Goal: Information Seeking & Learning: Learn about a topic

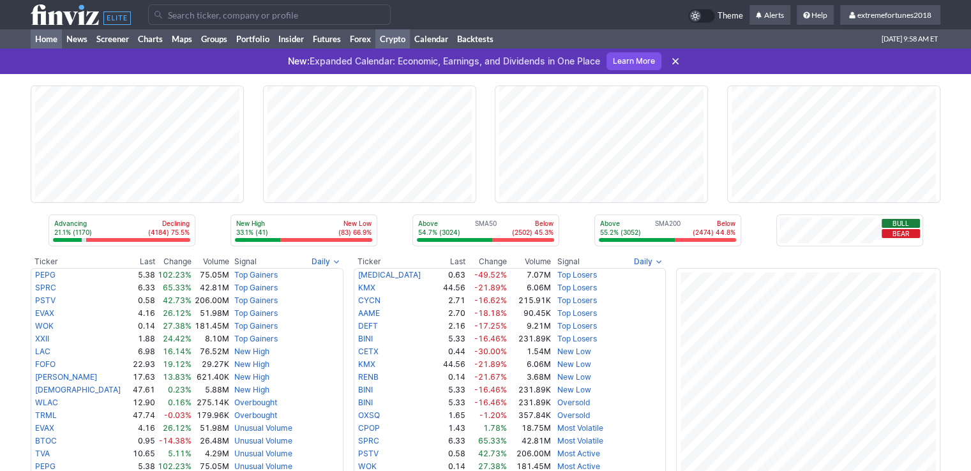
click at [387, 41] on link "Crypto" at bounding box center [392, 38] width 34 height 19
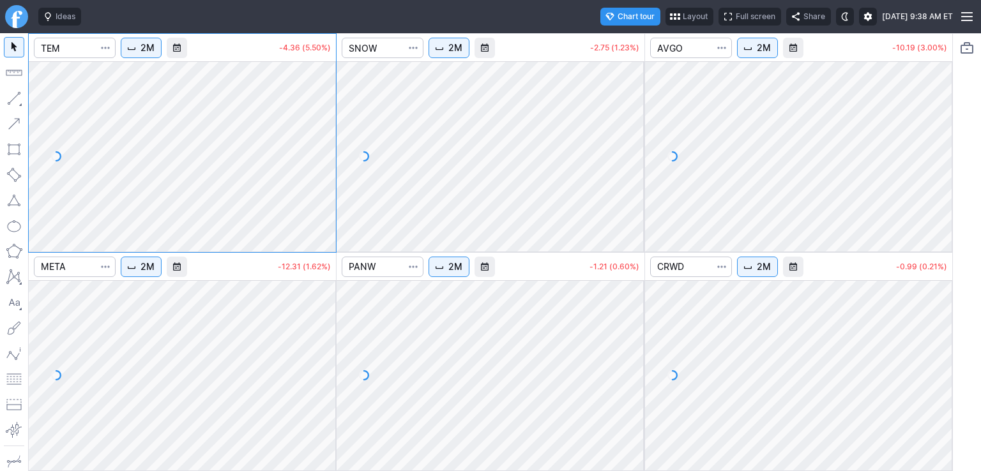
drag, startPoint x: 318, startPoint y: 82, endPoint x: 317, endPoint y: 151, distance: 69.6
click at [317, 151] on div at bounding box center [322, 153] width 27 height 158
drag, startPoint x: 637, startPoint y: 96, endPoint x: 643, endPoint y: 130, distance: 34.4
click at [638, 135] on div at bounding box center [630, 153] width 27 height 158
drag, startPoint x: 935, startPoint y: 103, endPoint x: 932, endPoint y: 149, distance: 46.0
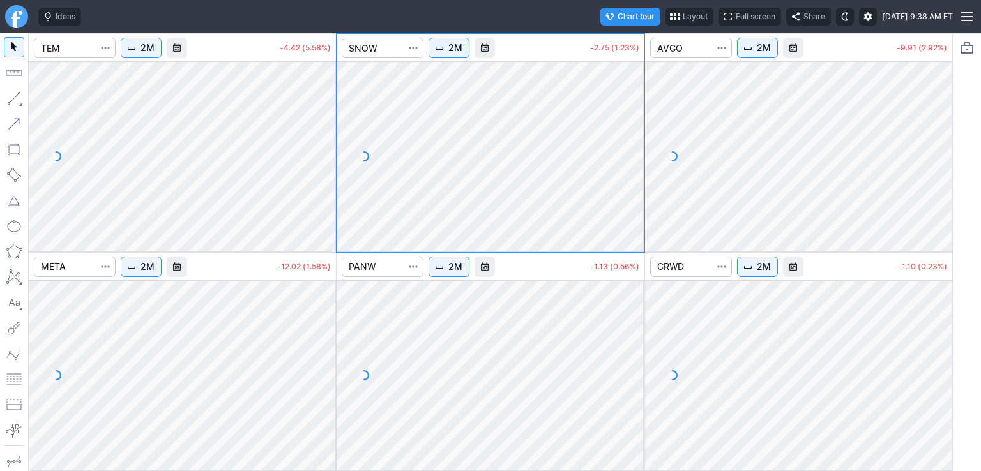
click at [940, 146] on div at bounding box center [938, 153] width 27 height 158
drag, startPoint x: 317, startPoint y: 317, endPoint x: 321, endPoint y: 340, distance: 23.9
click at [321, 340] on div at bounding box center [322, 372] width 27 height 158
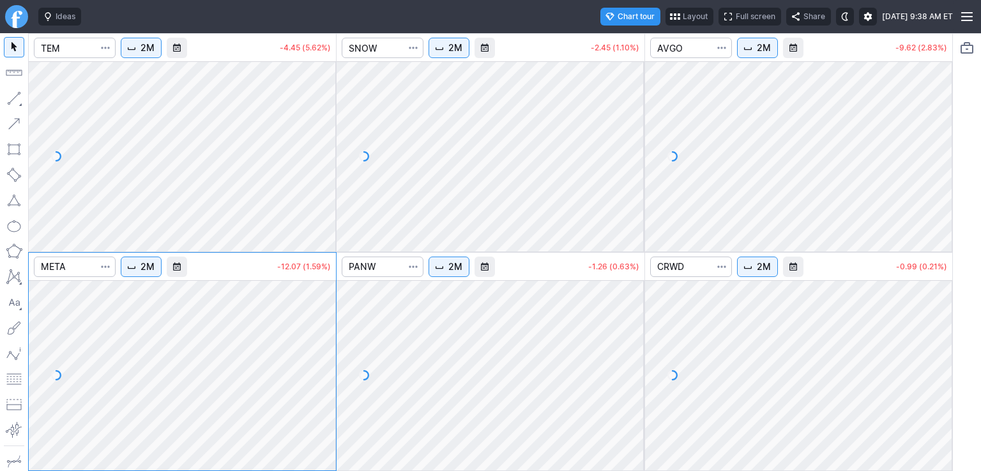
drag, startPoint x: 634, startPoint y: 308, endPoint x: 635, endPoint y: 351, distance: 42.2
click at [635, 351] on div at bounding box center [630, 372] width 27 height 158
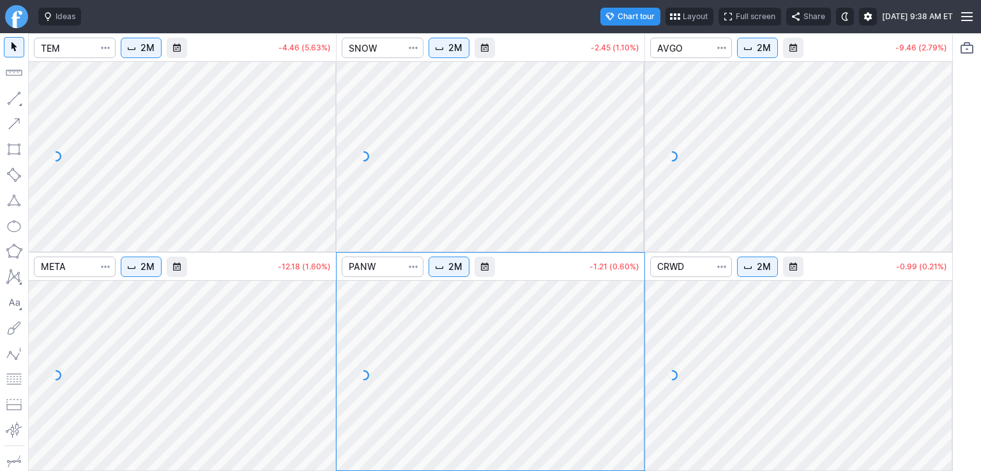
drag, startPoint x: 940, startPoint y: 312, endPoint x: 942, endPoint y: 348, distance: 36.5
click at [942, 348] on div at bounding box center [938, 372] width 27 height 158
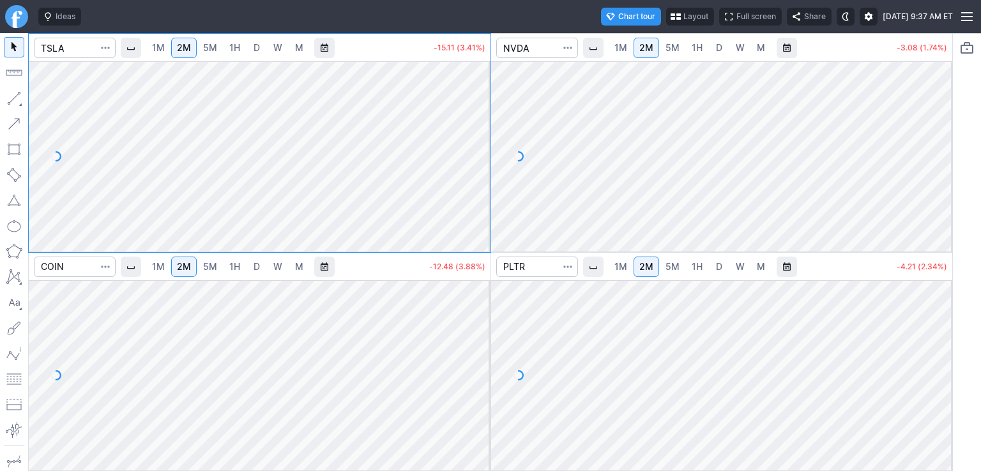
drag, startPoint x: 465, startPoint y: 87, endPoint x: 470, endPoint y: 155, distance: 68.5
click at [470, 155] on div at bounding box center [477, 153] width 27 height 158
drag, startPoint x: 938, startPoint y: 109, endPoint x: 939, endPoint y: 154, distance: 44.7
click at [939, 154] on div at bounding box center [938, 153] width 27 height 158
drag, startPoint x: 483, startPoint y: 300, endPoint x: 475, endPoint y: 342, distance: 42.8
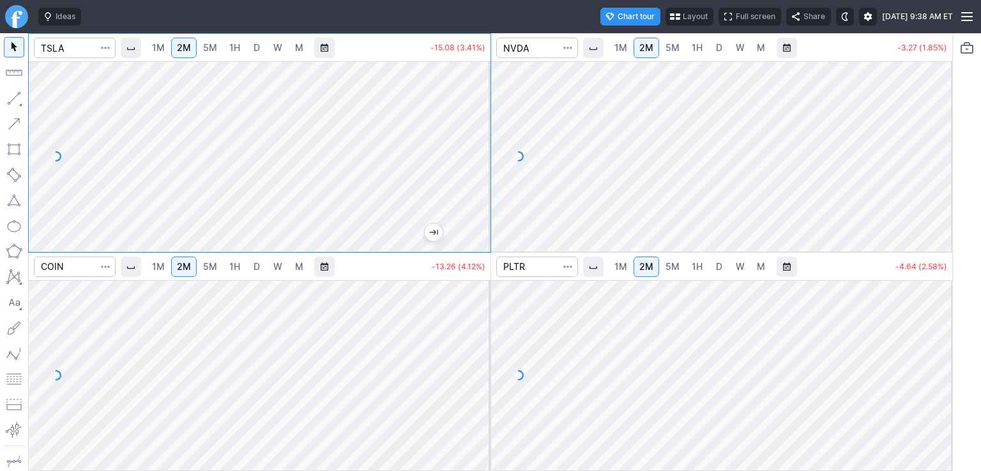
click at [480, 335] on div at bounding box center [477, 372] width 27 height 158
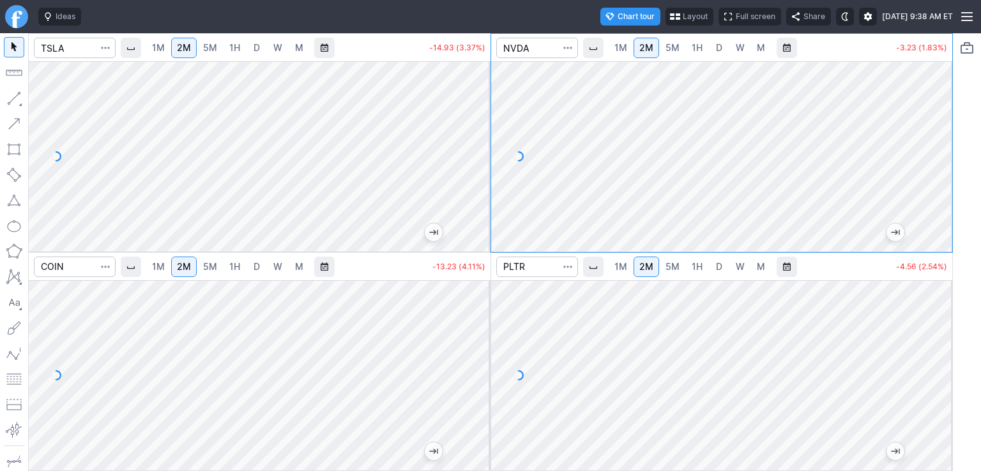
click at [926, 329] on div at bounding box center [722, 375] width 462 height 190
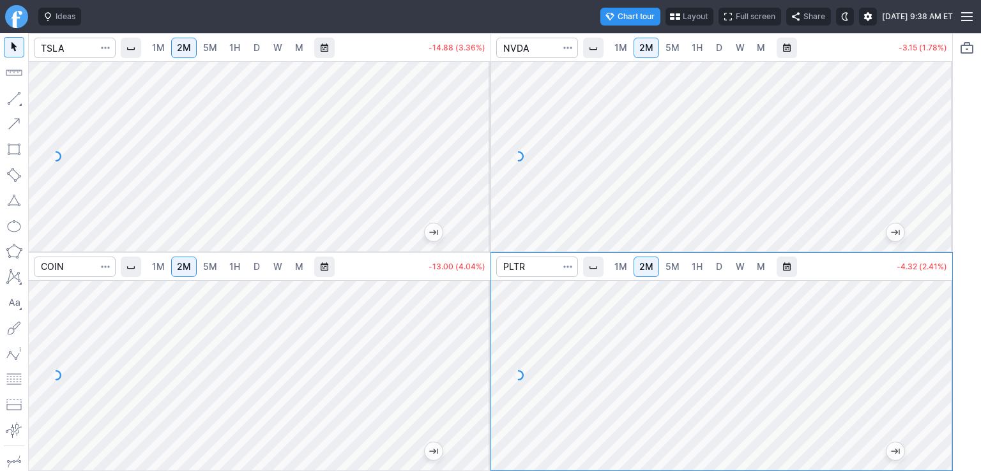
drag, startPoint x: 937, startPoint y: 313, endPoint x: 938, endPoint y: 349, distance: 35.8
click at [938, 349] on div at bounding box center [938, 372] width 27 height 158
drag, startPoint x: 939, startPoint y: 314, endPoint x: 939, endPoint y: 359, distance: 45.3
click at [939, 359] on div at bounding box center [938, 372] width 27 height 158
click at [89, 45] on input "Search" at bounding box center [75, 48] width 82 height 20
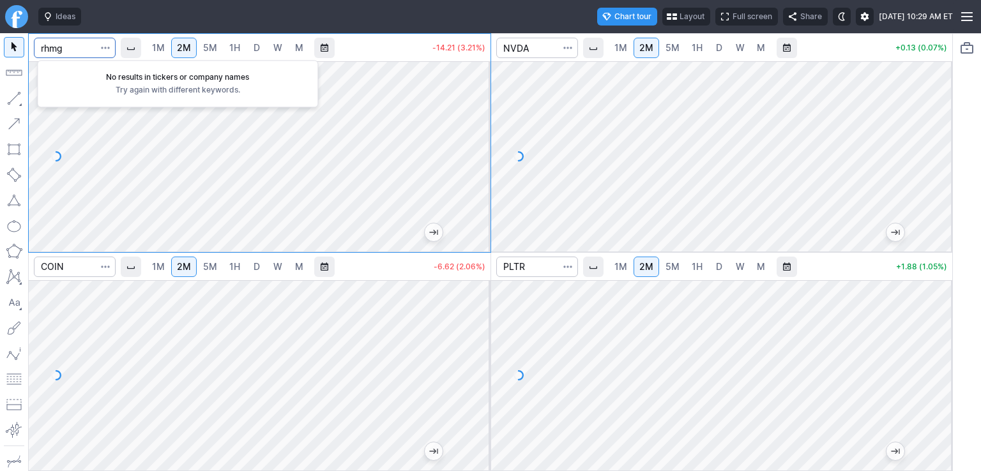
type input "rhmg"
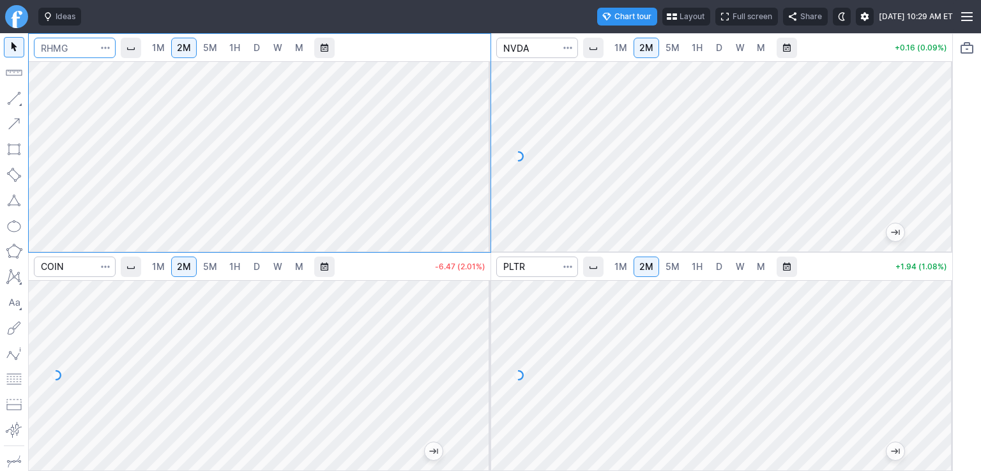
click at [91, 44] on input "Search" at bounding box center [75, 48] width 82 height 20
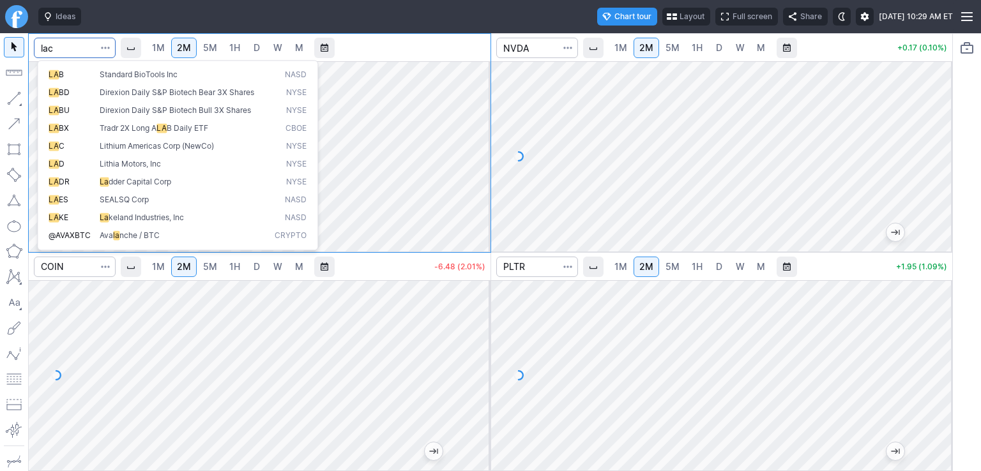
type input "lac"
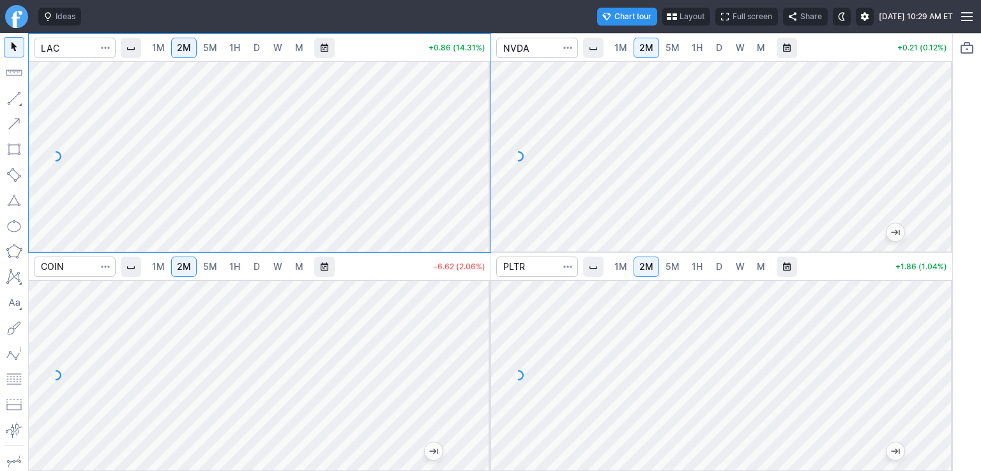
drag, startPoint x: 476, startPoint y: 98, endPoint x: 476, endPoint y: 130, distance: 31.9
click at [476, 130] on div at bounding box center [477, 153] width 27 height 158
click at [255, 51] on span "D" at bounding box center [256, 47] width 6 height 11
click at [278, 52] on span "W" at bounding box center [277, 47] width 9 height 11
click at [253, 54] on link "D" at bounding box center [256, 48] width 20 height 20
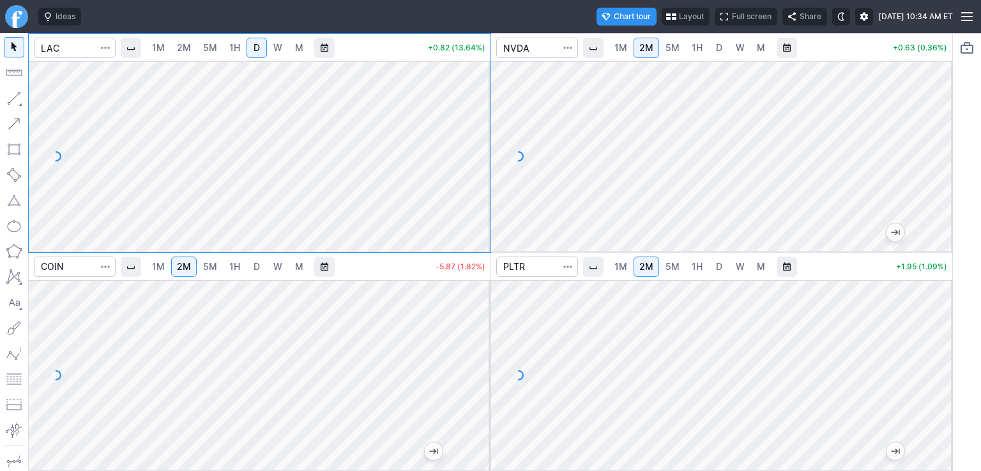
click at [233, 51] on span "1H" at bounding box center [234, 47] width 11 height 11
click at [204, 49] on span "5M" at bounding box center [210, 47] width 14 height 11
click at [722, 269] on span "D" at bounding box center [718, 266] width 9 height 13
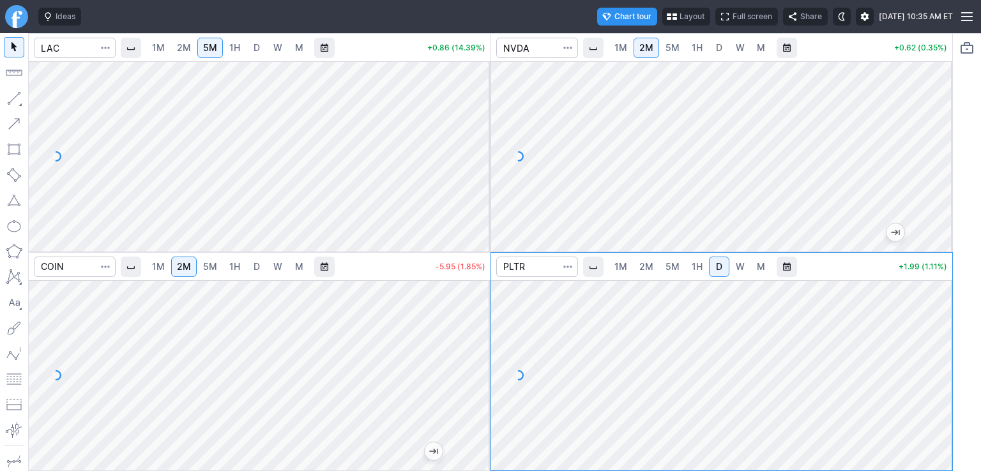
click at [713, 44] on link "D" at bounding box center [719, 48] width 20 height 20
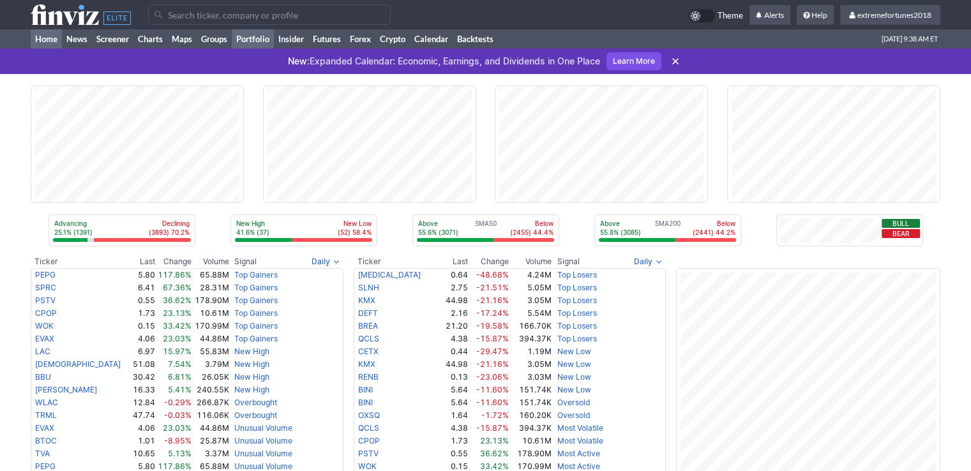
click at [246, 40] on link "Portfolio" at bounding box center [253, 38] width 42 height 19
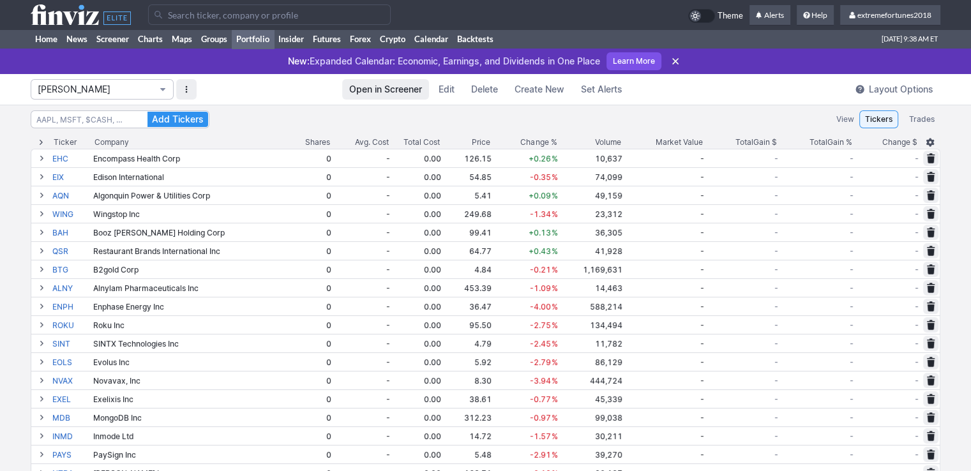
click at [108, 87] on span "[PERSON_NAME]" at bounding box center [96, 89] width 116 height 13
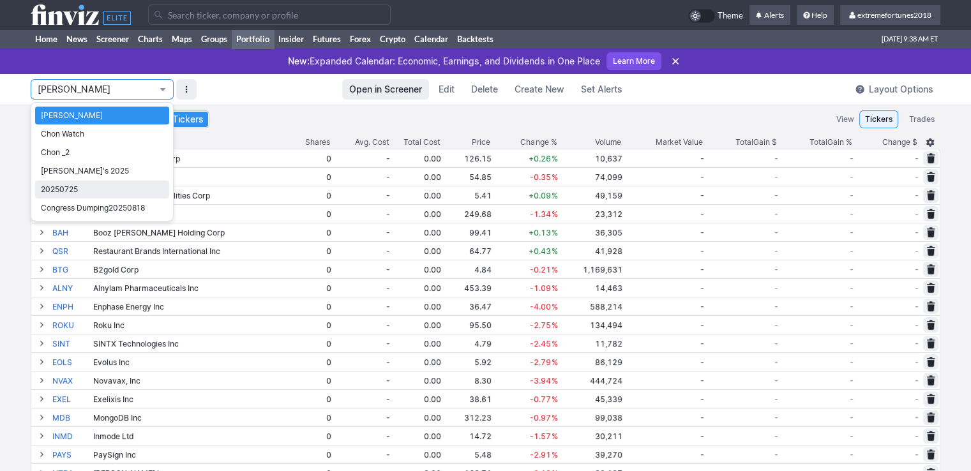
click at [76, 192] on span "20250725" at bounding box center [102, 189] width 123 height 13
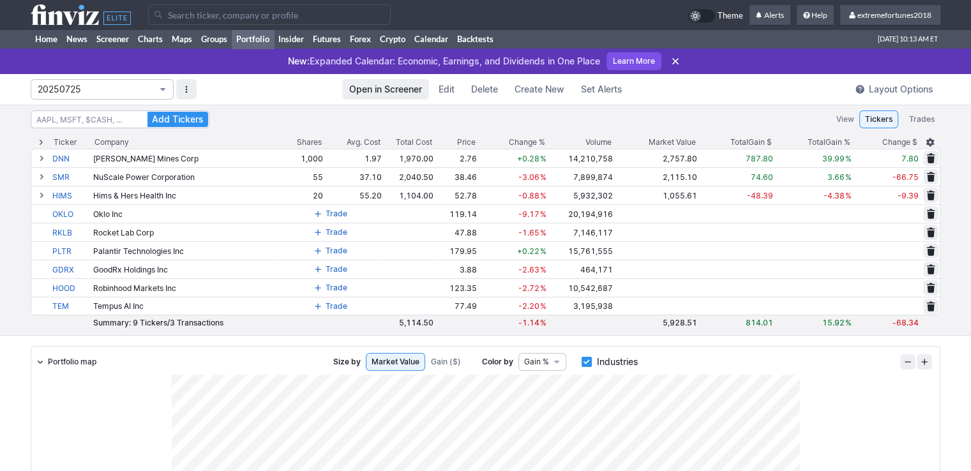
click at [82, 91] on span "20250725" at bounding box center [96, 89] width 116 height 13
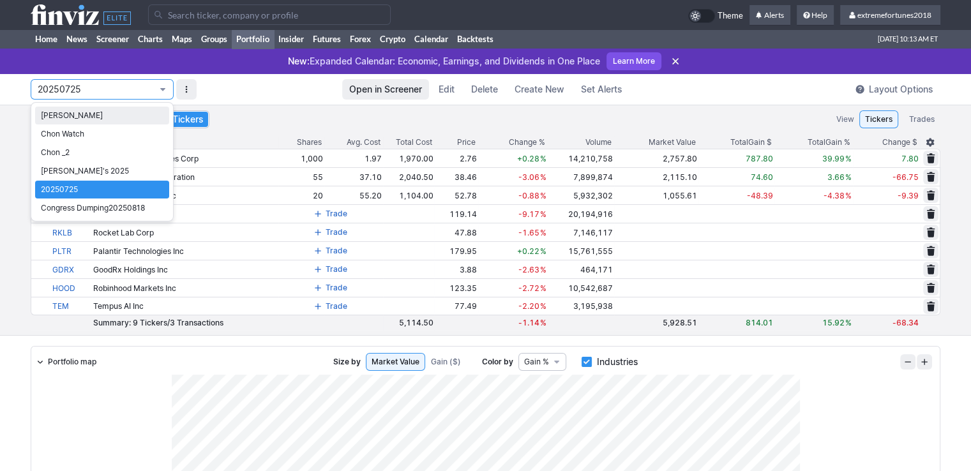
click at [82, 120] on span "Isabel_Watch" at bounding box center [102, 115] width 123 height 13
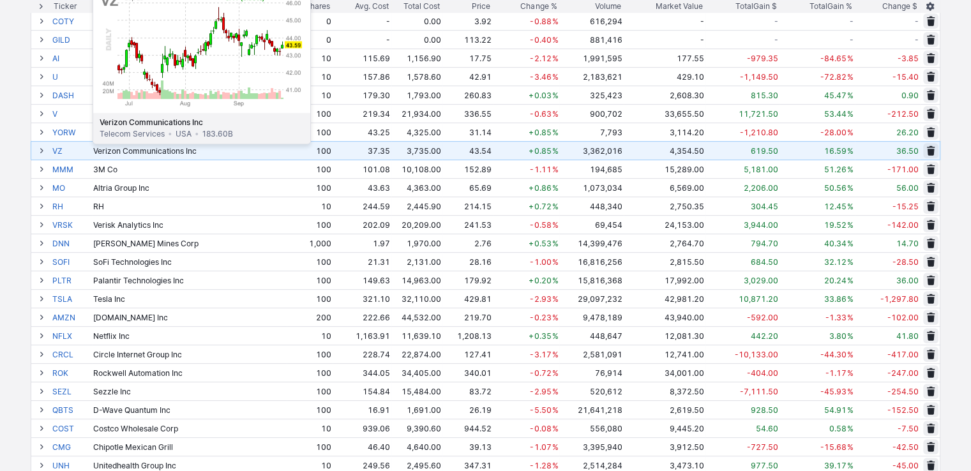
scroll to position [575, 0]
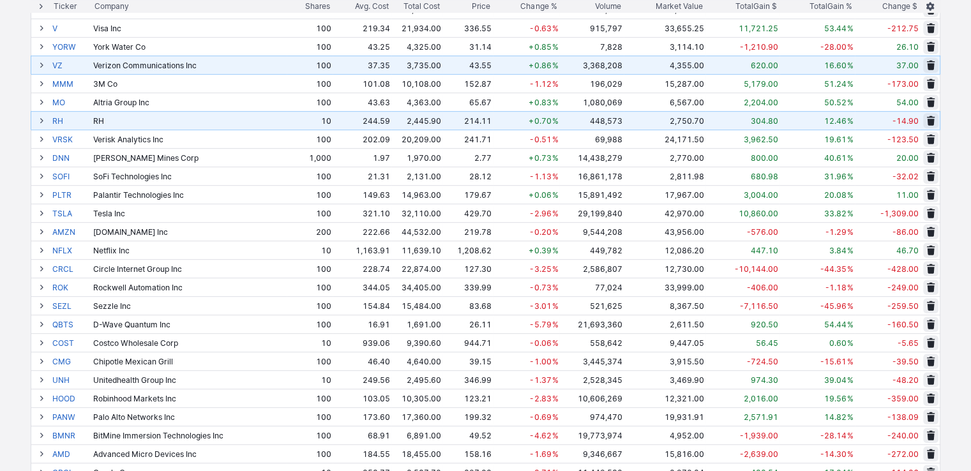
click at [39, 121] on span at bounding box center [42, 121] width 8 height 10
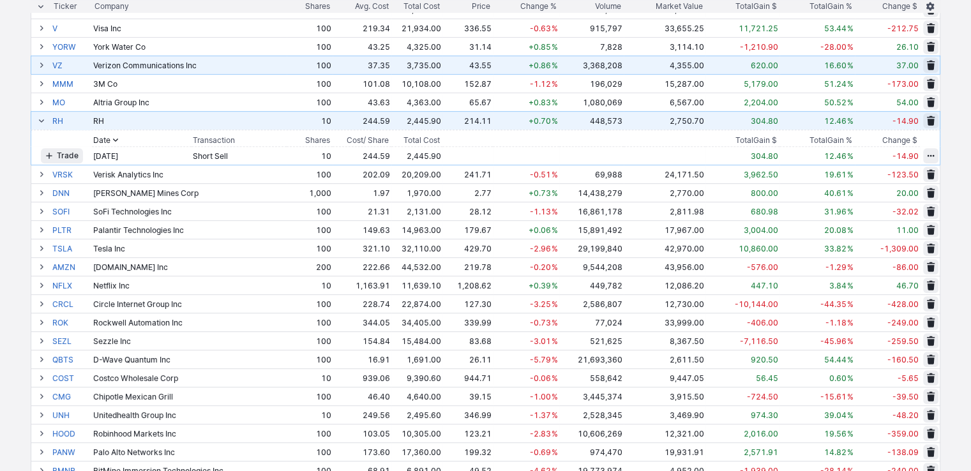
click at [39, 121] on span at bounding box center [42, 121] width 8 height 10
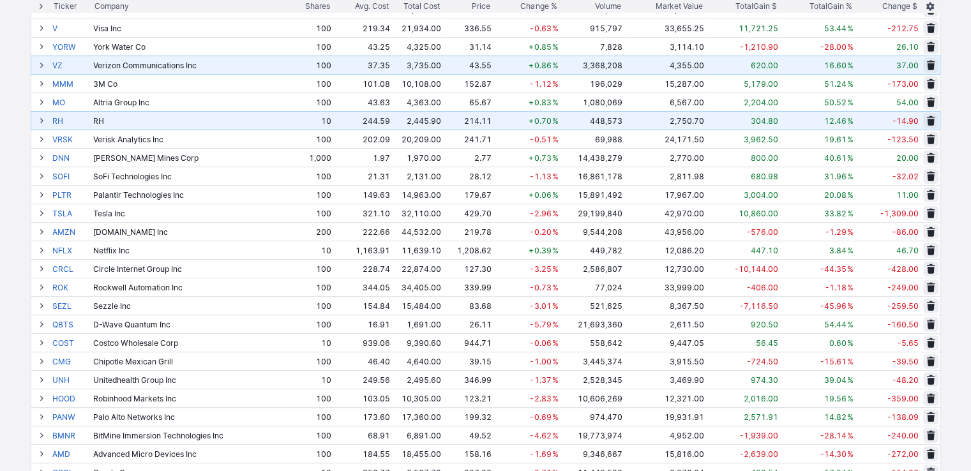
click at [40, 119] on span at bounding box center [42, 121] width 8 height 10
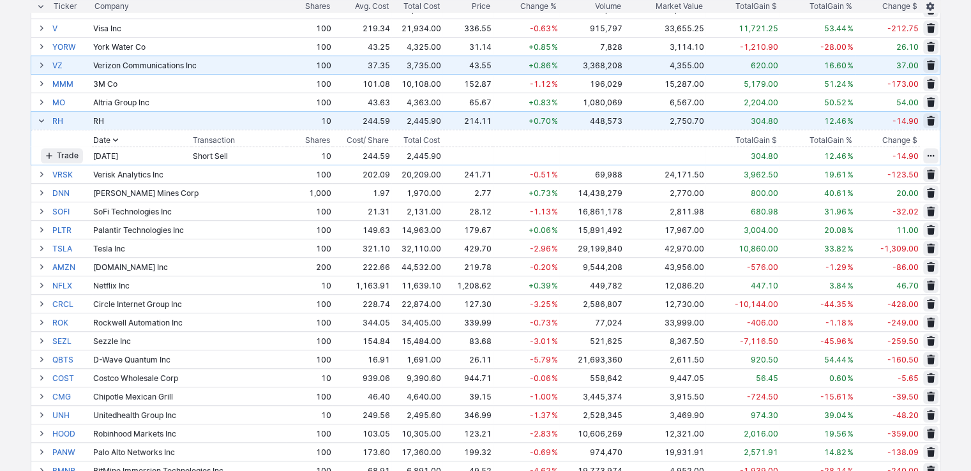
click at [40, 119] on span at bounding box center [42, 121] width 8 height 10
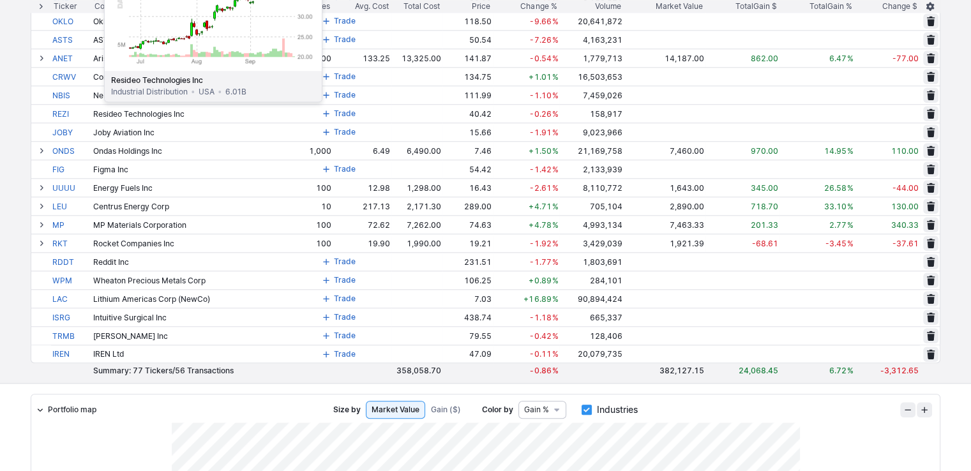
scroll to position [1213, 0]
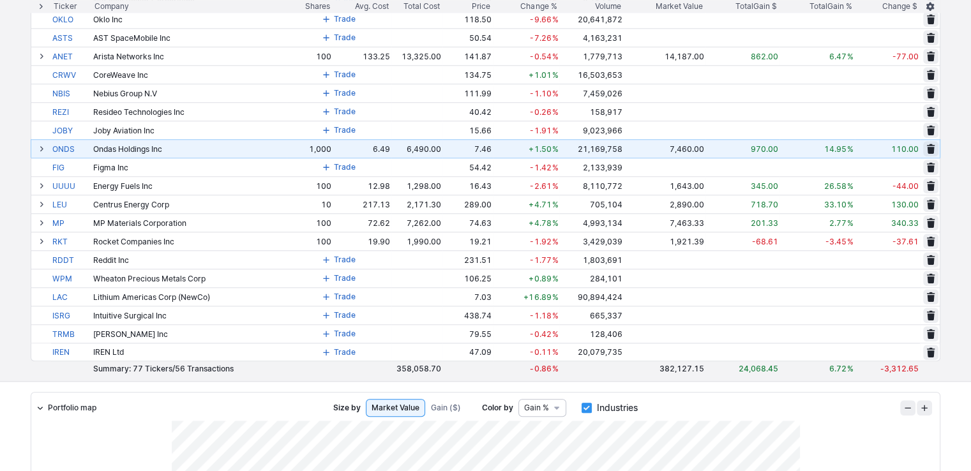
click at [40, 149] on span at bounding box center [42, 149] width 8 height 10
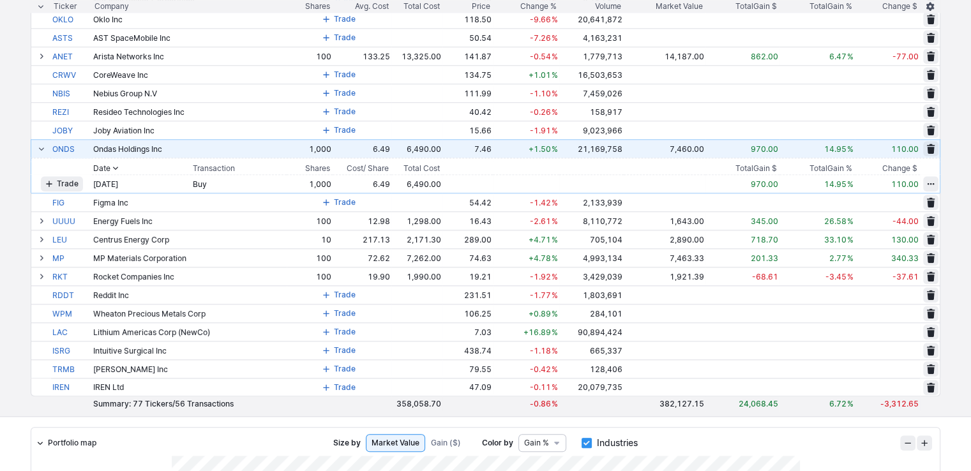
click at [40, 149] on span at bounding box center [42, 149] width 8 height 10
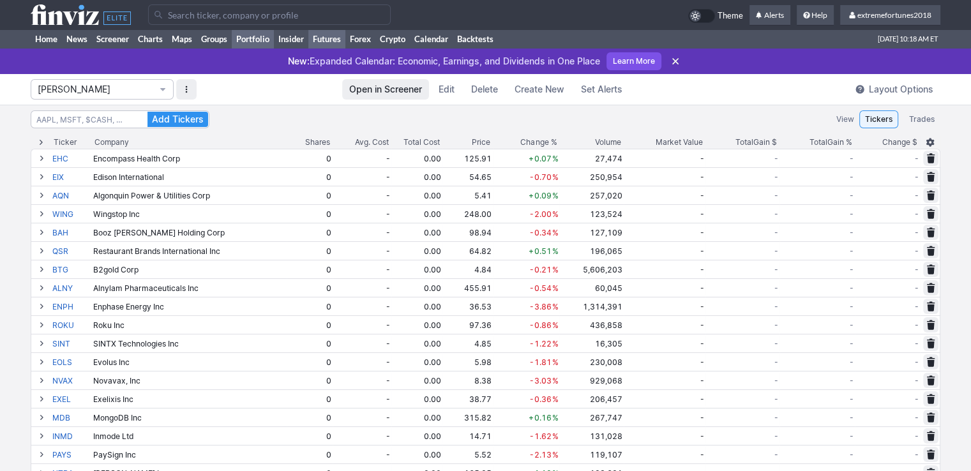
click at [330, 40] on link "Futures" at bounding box center [326, 38] width 37 height 19
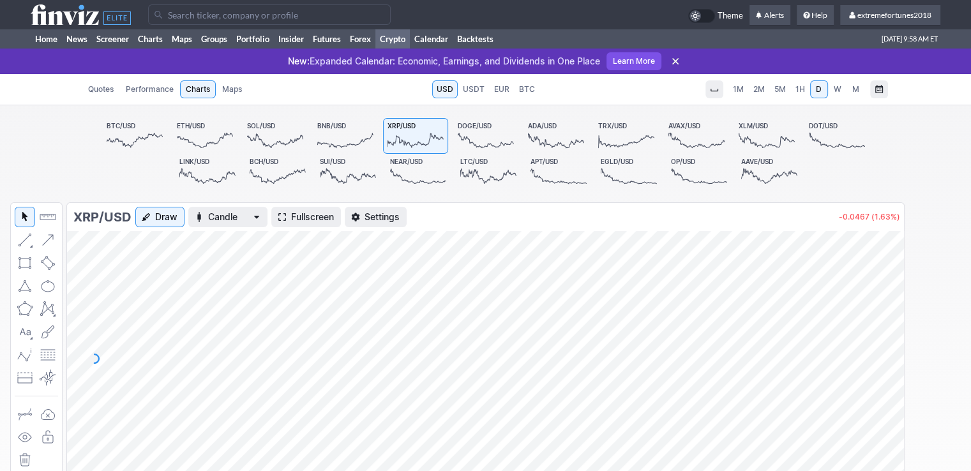
click at [799, 92] on span "1H" at bounding box center [801, 89] width 10 height 10
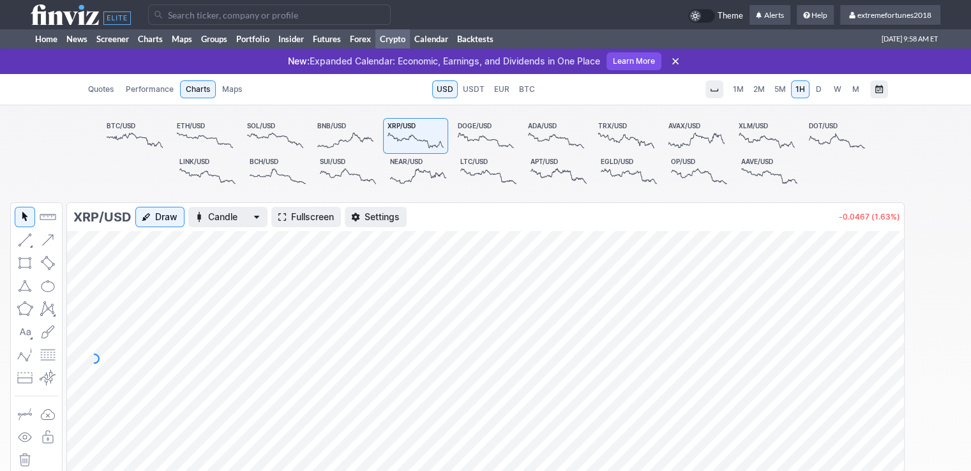
drag, startPoint x: 894, startPoint y: 276, endPoint x: 879, endPoint y: 294, distance: 24.0
click at [893, 284] on div at bounding box center [890, 355] width 27 height 223
drag, startPoint x: 886, startPoint y: 359, endPoint x: 881, endPoint y: 320, distance: 39.3
click at [881, 320] on div at bounding box center [890, 355] width 27 height 223
click at [787, 94] on link "5M" at bounding box center [780, 89] width 20 height 18
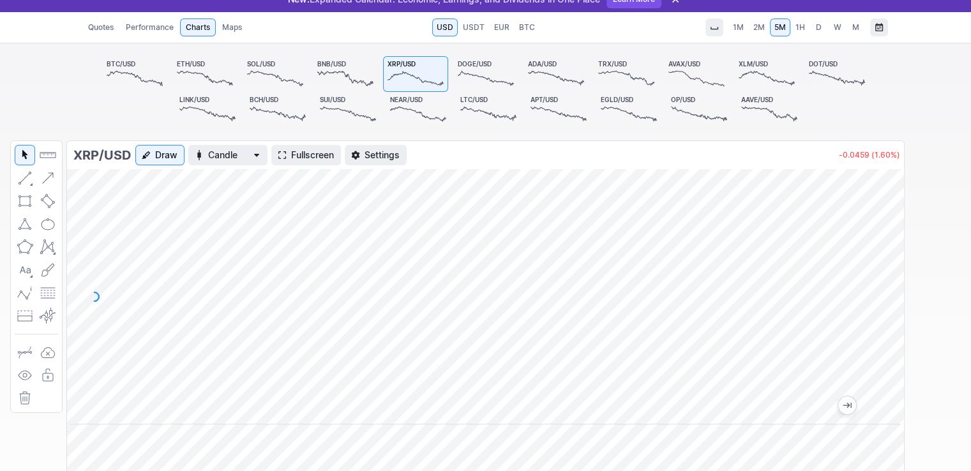
scroll to position [64, 0]
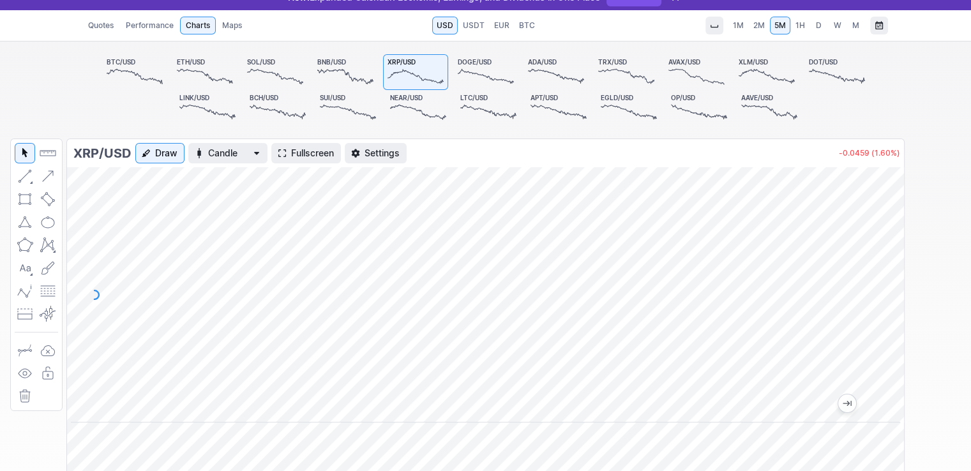
click at [804, 32] on link "1H" at bounding box center [800, 26] width 19 height 18
click at [797, 26] on span "1H" at bounding box center [801, 25] width 10 height 10
click at [815, 29] on span "D" at bounding box center [819, 25] width 9 height 13
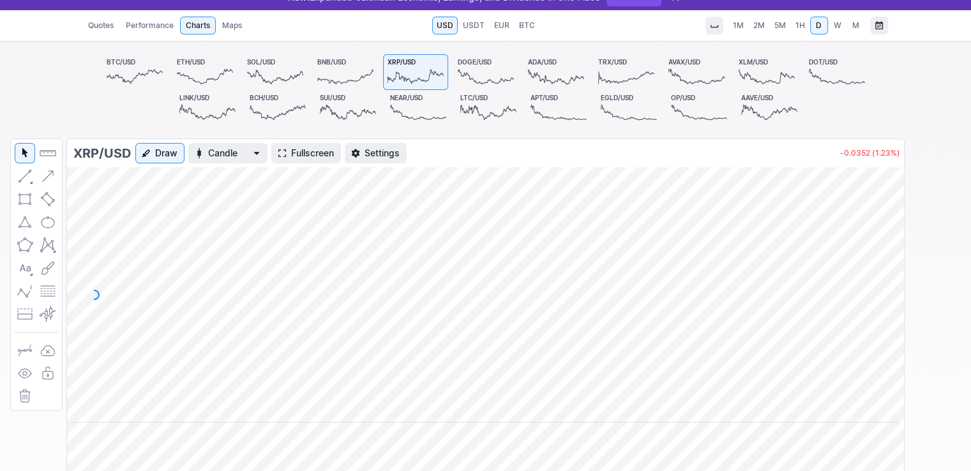
click at [801, 26] on span "1H" at bounding box center [801, 25] width 10 height 10
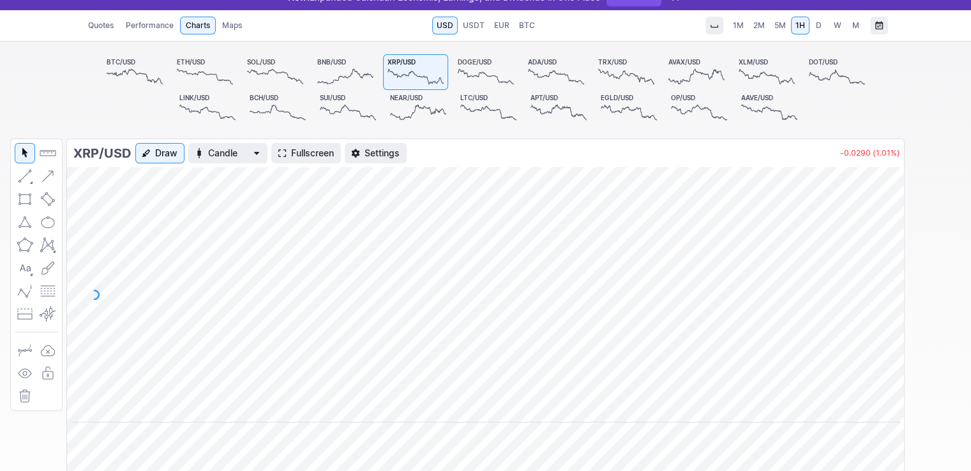
click at [835, 23] on span "W" at bounding box center [838, 25] width 8 height 10
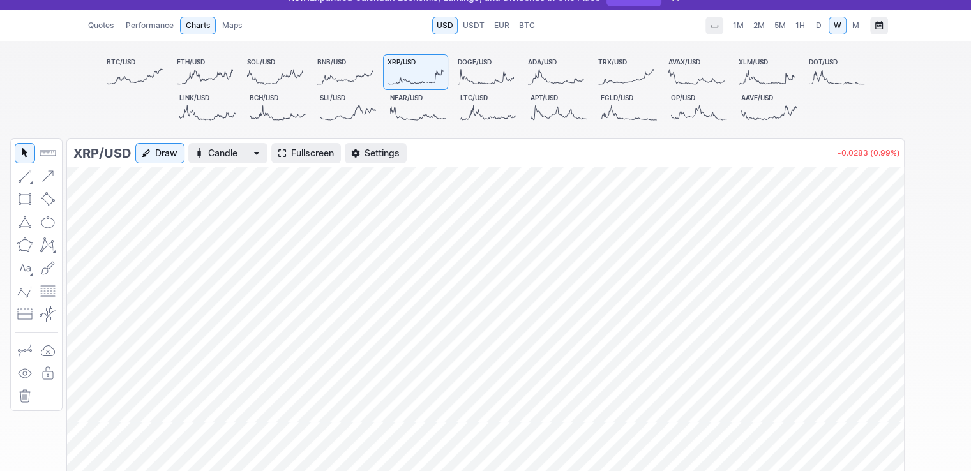
click at [821, 26] on span "D" at bounding box center [819, 25] width 6 height 10
click at [798, 30] on span "1H" at bounding box center [801, 25] width 10 height 10
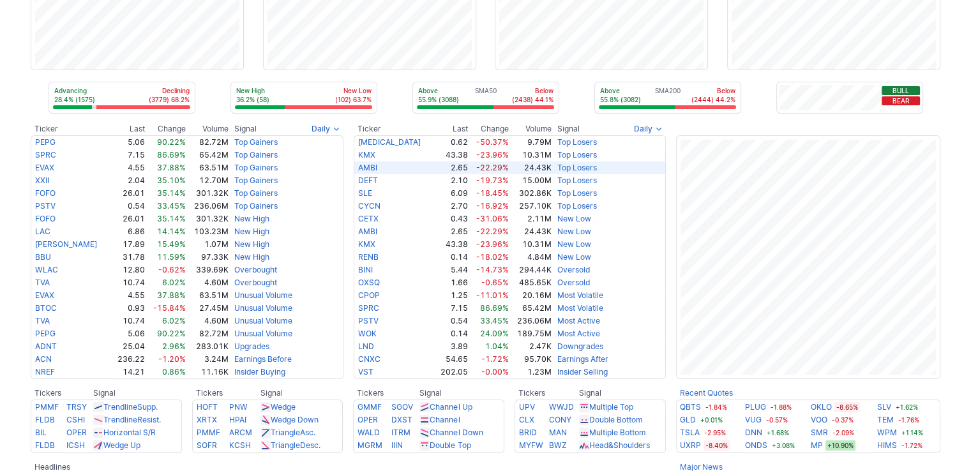
scroll to position [192, 0]
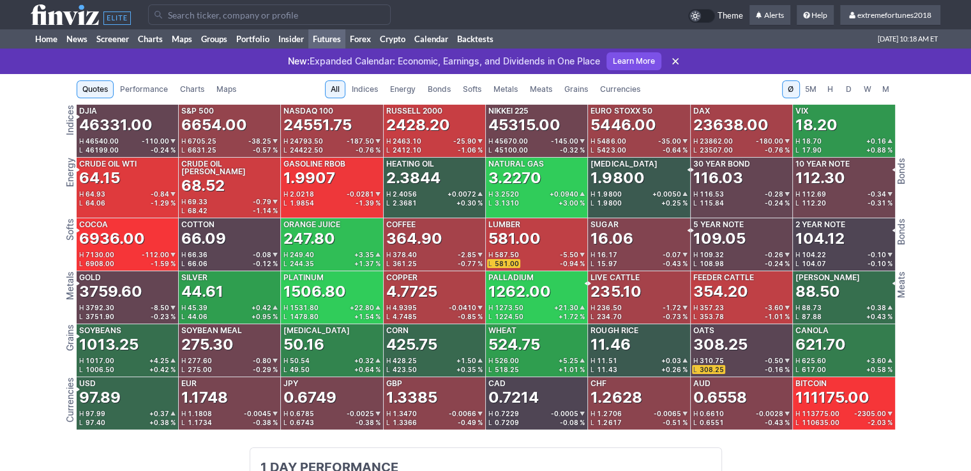
click at [499, 93] on span "Metals" at bounding box center [506, 89] width 24 height 13
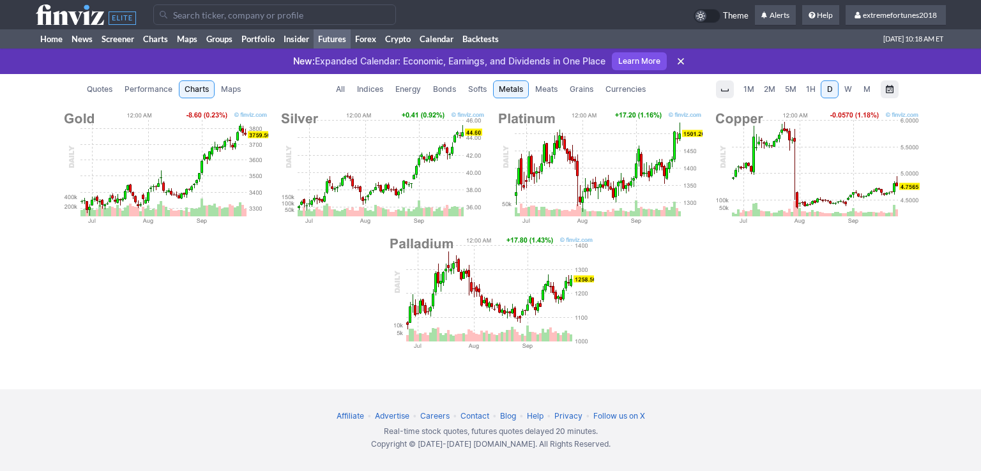
click at [626, 91] on span "Currencies" at bounding box center [625, 89] width 40 height 13
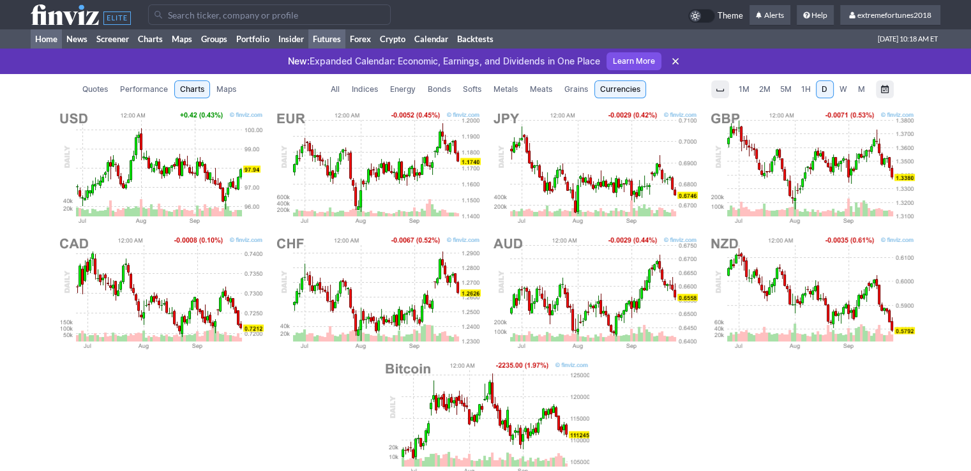
click at [49, 38] on link "Home" at bounding box center [46, 38] width 31 height 19
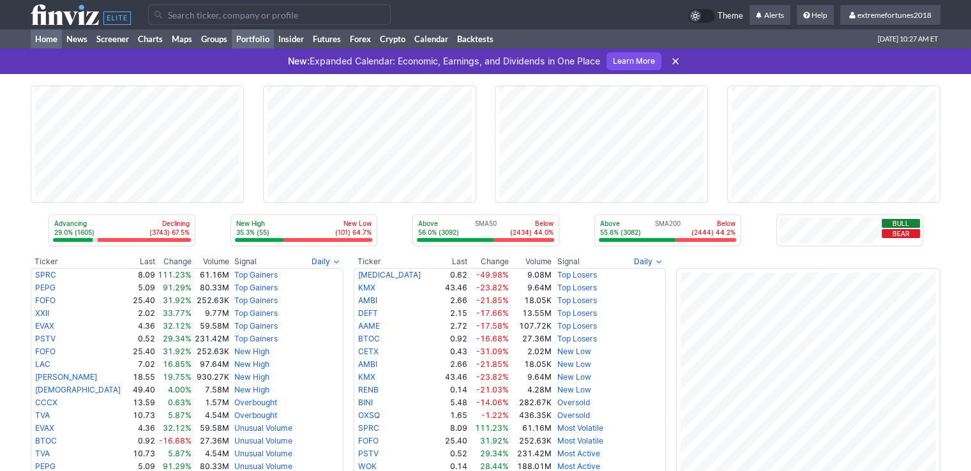
click at [263, 40] on link "Portfolio" at bounding box center [253, 38] width 42 height 19
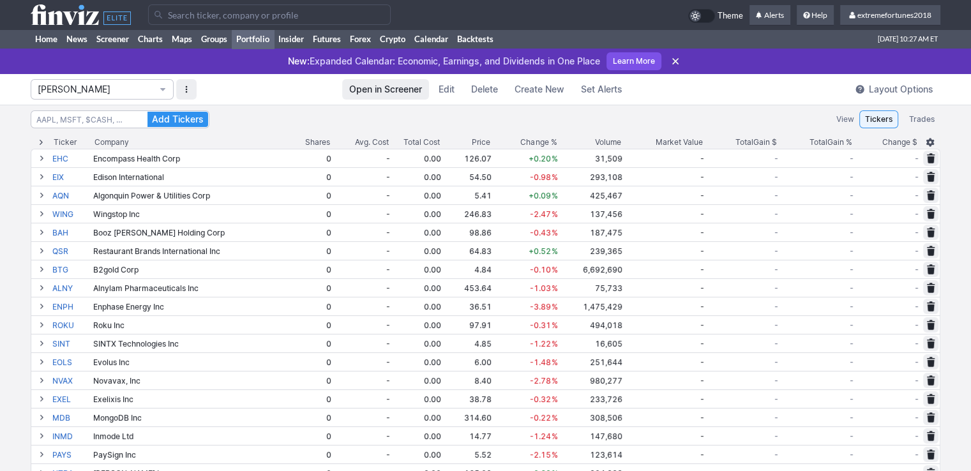
click at [113, 90] on span "Isabel_Watch" at bounding box center [96, 89] width 116 height 13
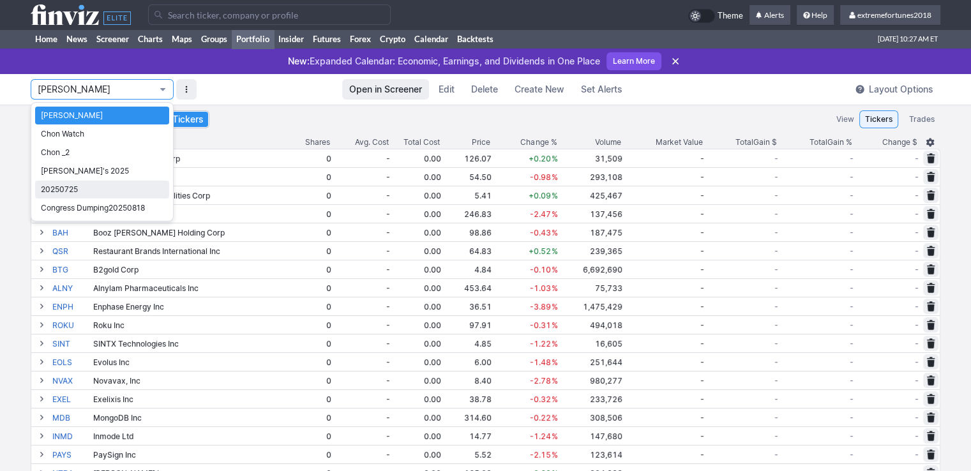
click at [73, 192] on span "20250725" at bounding box center [102, 189] width 123 height 13
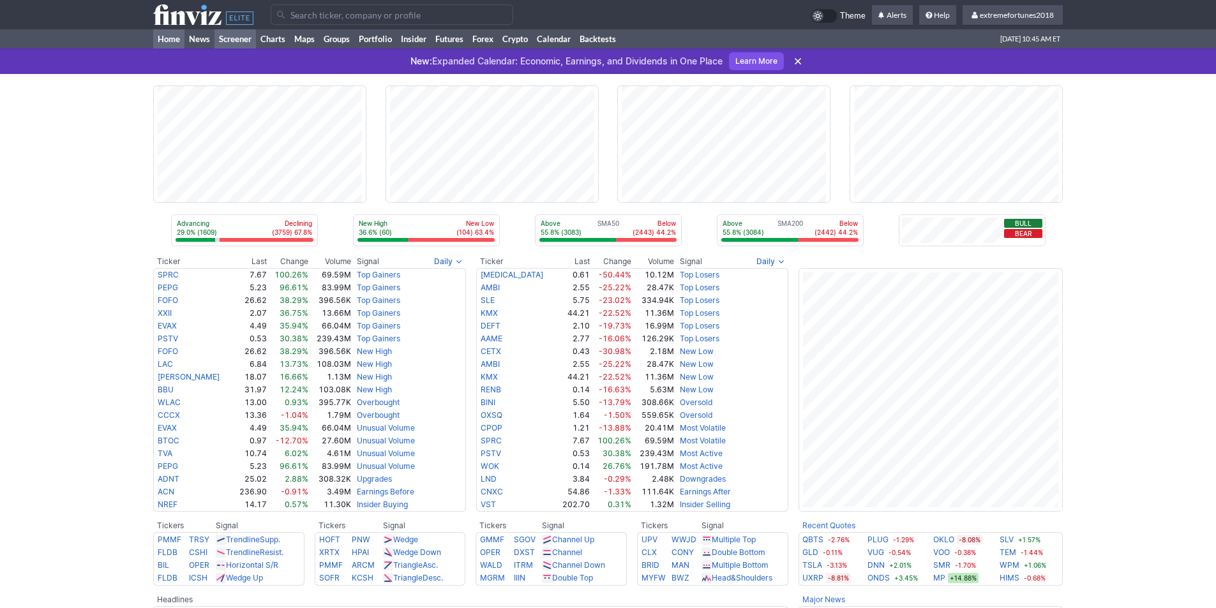
click at [237, 42] on link "Screener" at bounding box center [235, 38] width 41 height 19
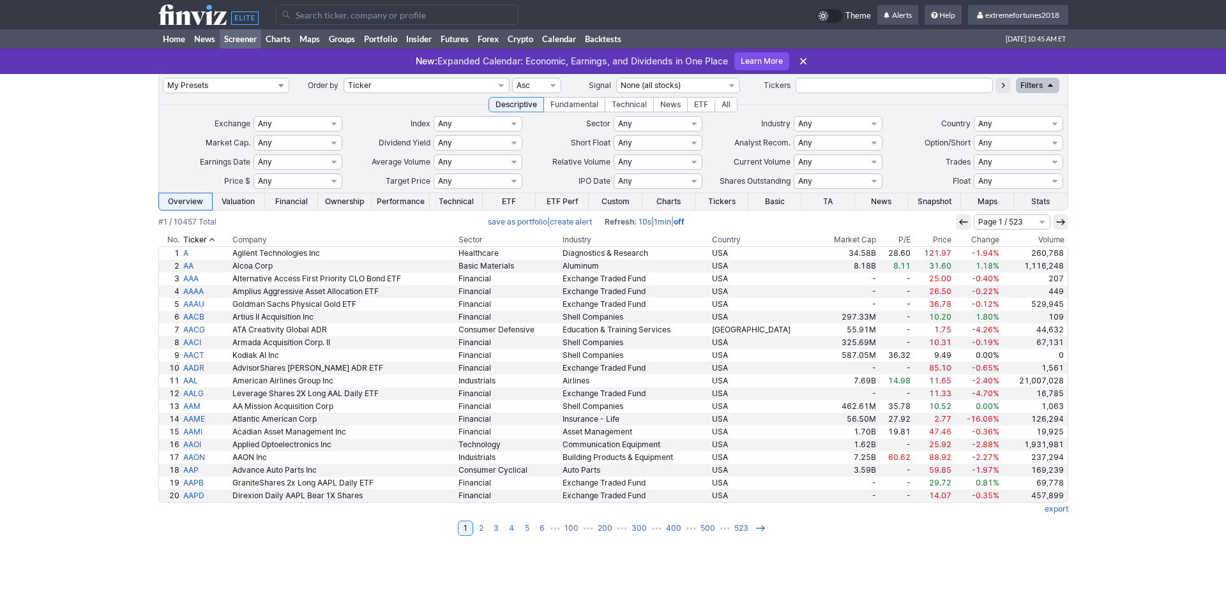
click at [203, 91] on select "My Presets -Save Screen -Edit Screens s: $20-50 ATR>1.5 s: $100-2000 ATR>3 s: $…" at bounding box center [226, 85] width 126 height 15
click at [163, 78] on select "My Presets -Save Screen -Edit Screens s: $20-50 ATR>1.5 s: $100-2000 ATR>3 s: $…" at bounding box center [226, 85] width 126 height 15
select select "My Presets"
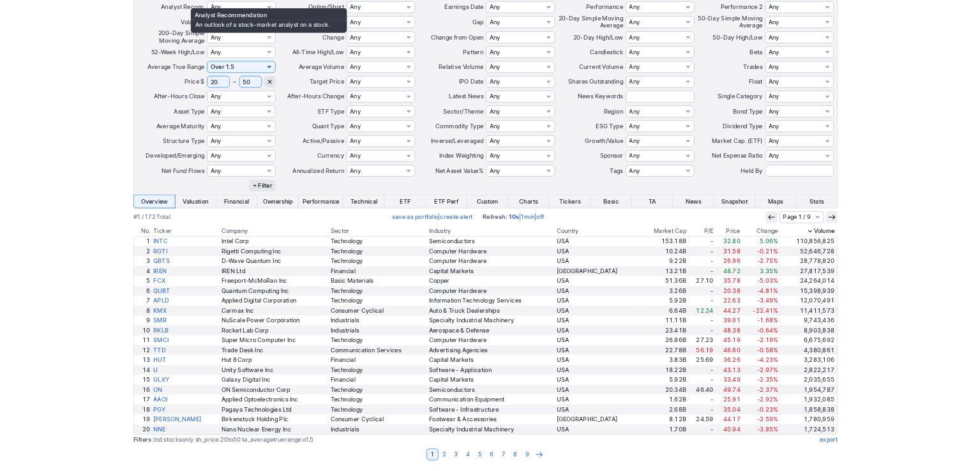
scroll to position [289, 0]
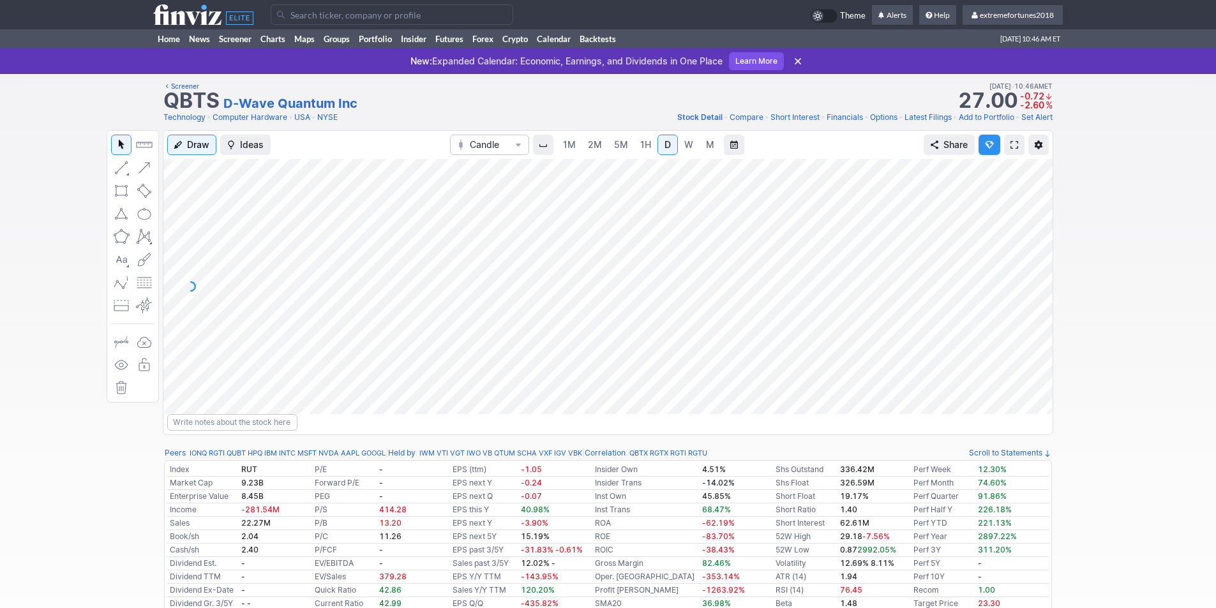
click at [1015, 147] on span at bounding box center [1015, 145] width 8 height 10
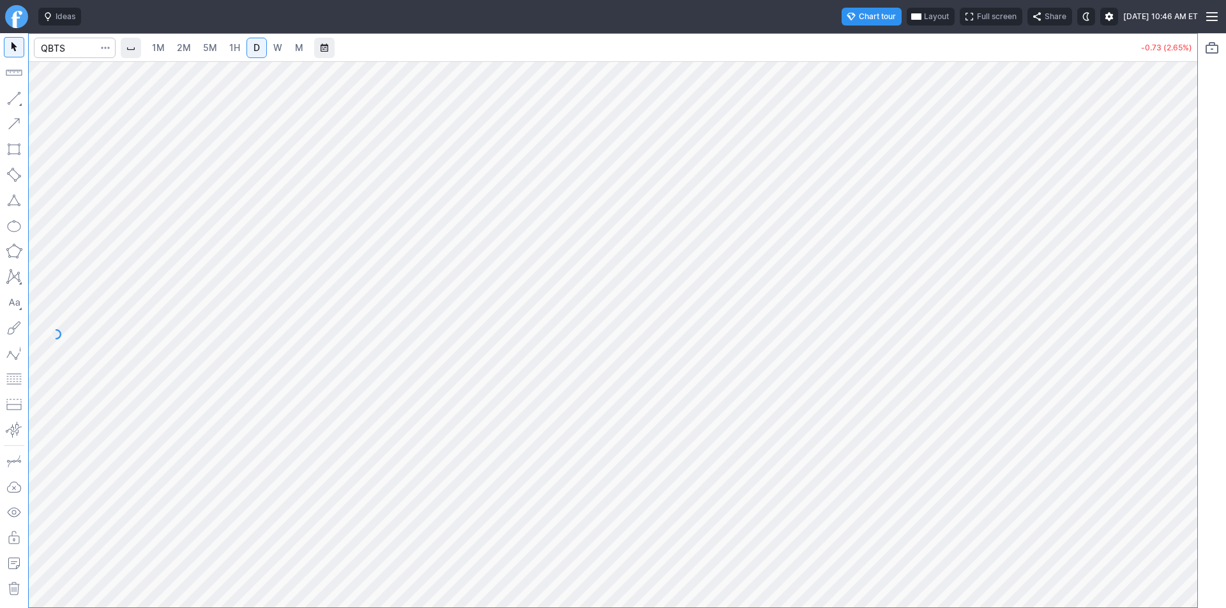
click at [211, 48] on span "5M" at bounding box center [210, 47] width 14 height 11
drag, startPoint x: 1186, startPoint y: 425, endPoint x: 1178, endPoint y: 418, distance: 10.0
click at [1183, 421] on div at bounding box center [1183, 331] width 27 height 515
click at [162, 45] on span "1M" at bounding box center [158, 47] width 13 height 11
click at [203, 52] on span "5M" at bounding box center [210, 47] width 14 height 11
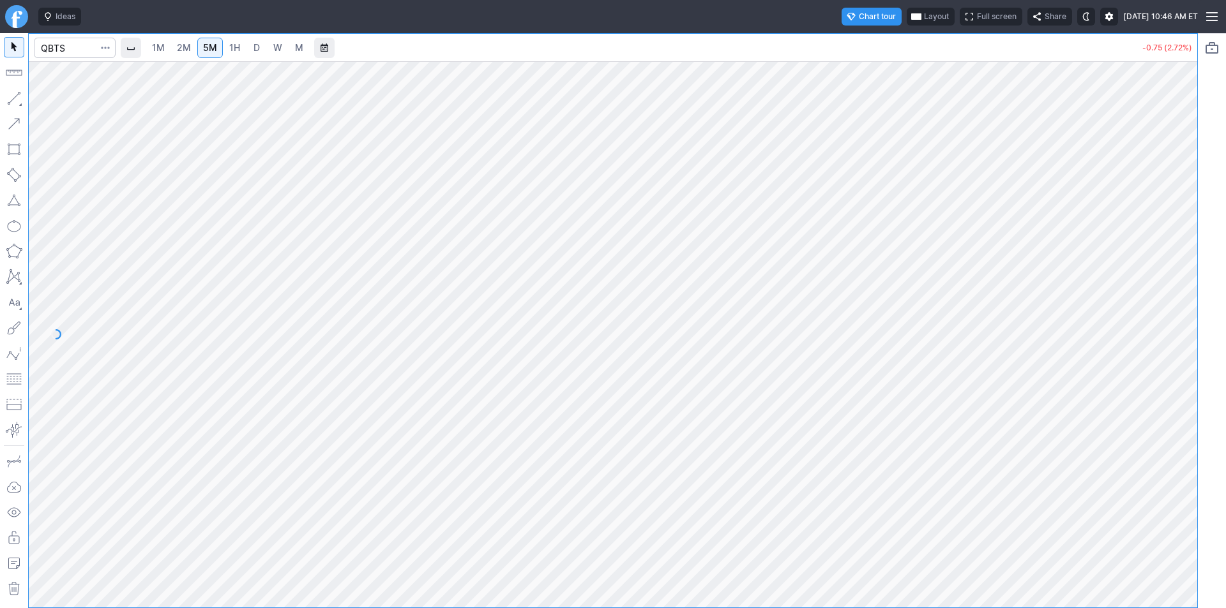
drag, startPoint x: 1194, startPoint y: 437, endPoint x: 1182, endPoint y: 441, distance: 12.9
click at [1195, 451] on div at bounding box center [1183, 331] width 27 height 515
drag, startPoint x: 1184, startPoint y: 330, endPoint x: 1189, endPoint y: 273, distance: 57.1
click at [1189, 273] on div at bounding box center [1183, 331] width 27 height 515
click at [924, 13] on span "Layout" at bounding box center [936, 16] width 25 height 13
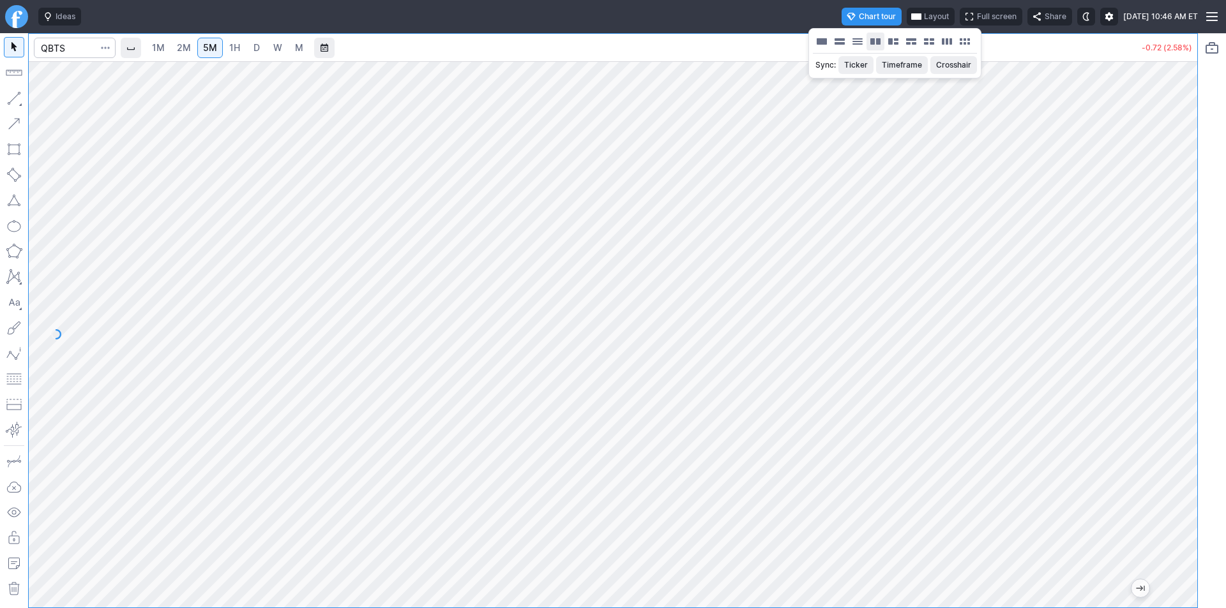
click at [882, 38] on button "Layout" at bounding box center [875, 42] width 18 height 18
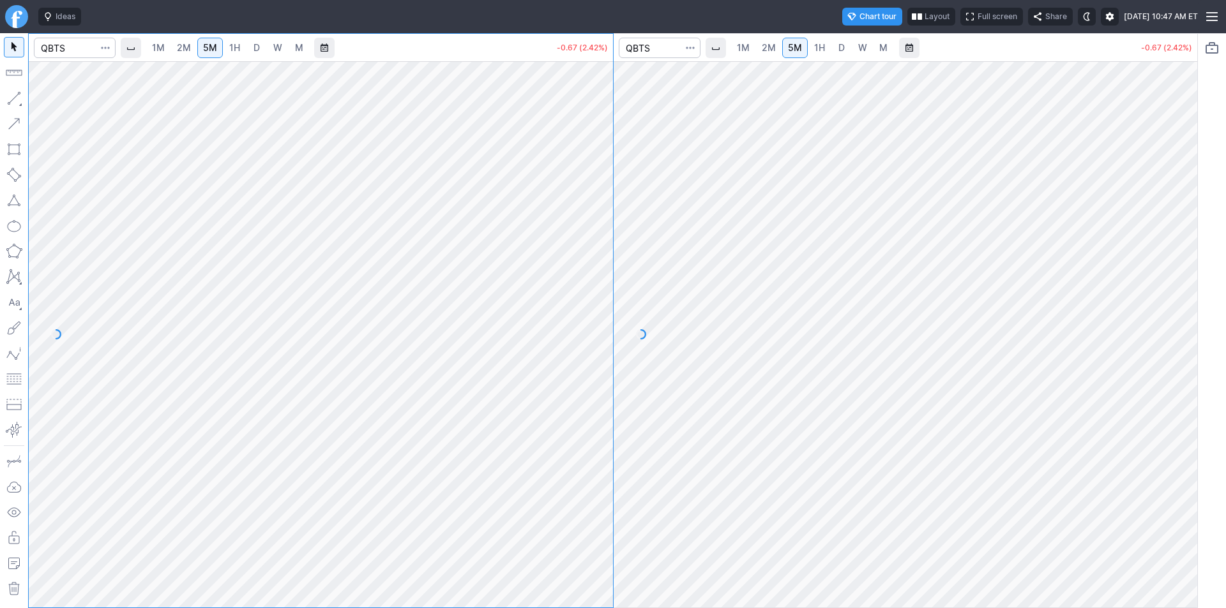
click at [747, 52] on span "1M" at bounding box center [743, 47] width 13 height 11
click at [1152, 468] on div at bounding box center [906, 334] width 584 height 547
drag, startPoint x: 1189, startPoint y: 205, endPoint x: 1189, endPoint y: 165, distance: 40.2
click at [1198, 160] on div "1M 2M 5M 1H D W M -0.59 (2.13%) 1M 2M 5M 1H D W M -0.59 (2.13%)" at bounding box center [613, 320] width 1226 height 575
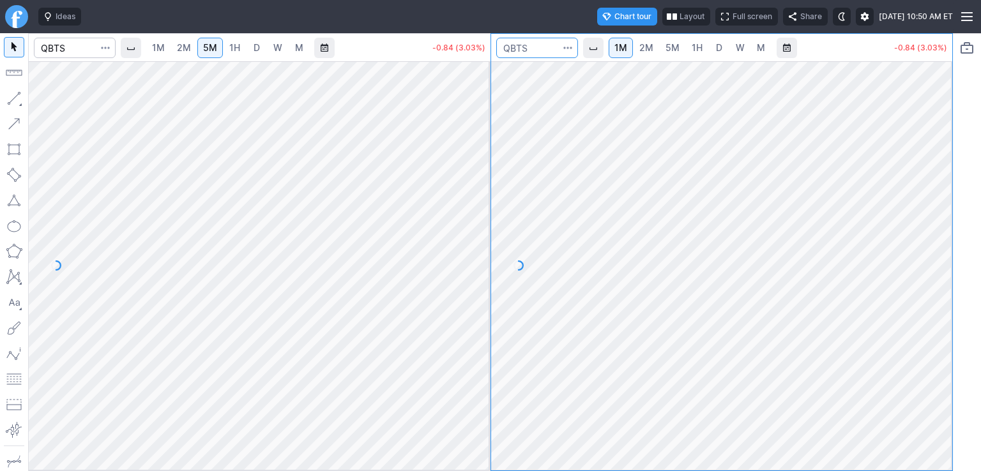
click at [531, 52] on input "Search" at bounding box center [537, 48] width 82 height 20
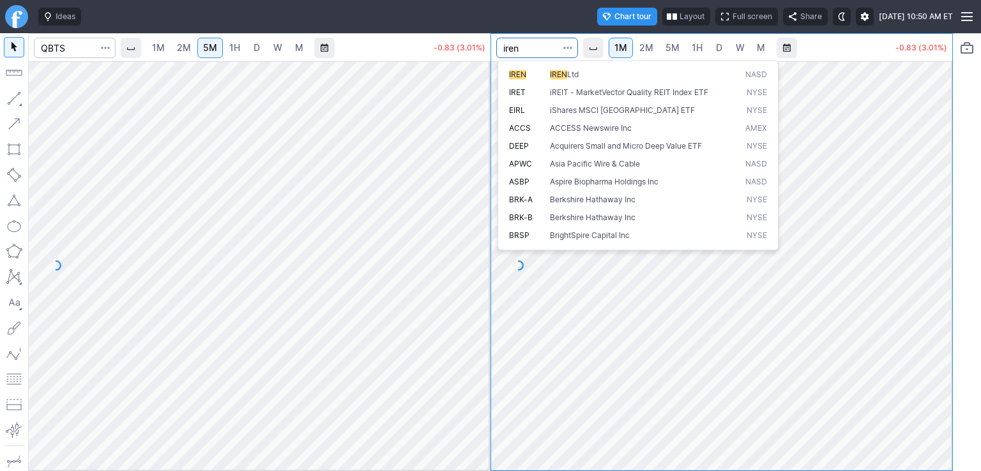
type input "iren"
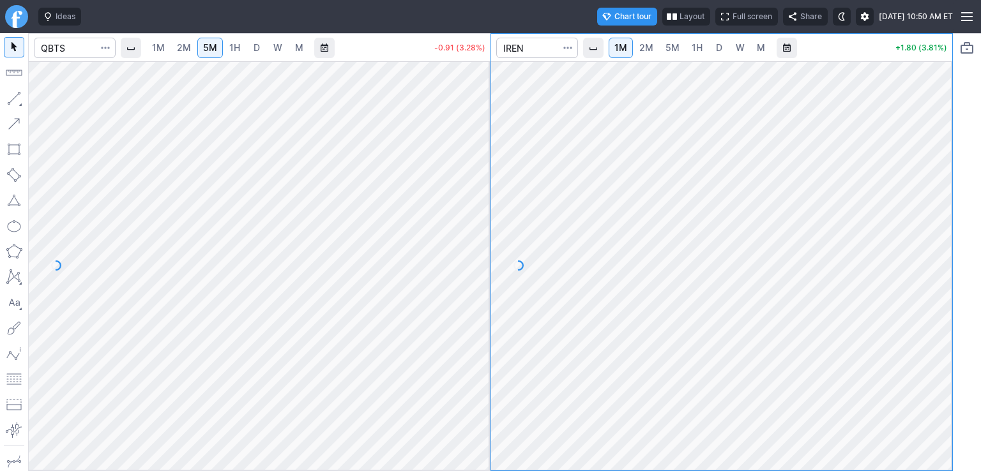
drag, startPoint x: 947, startPoint y: 348, endPoint x: 932, endPoint y: 366, distance: 24.0
click at [932, 366] on div at bounding box center [938, 262] width 27 height 377
